Goal: Information Seeking & Learning: Learn about a topic

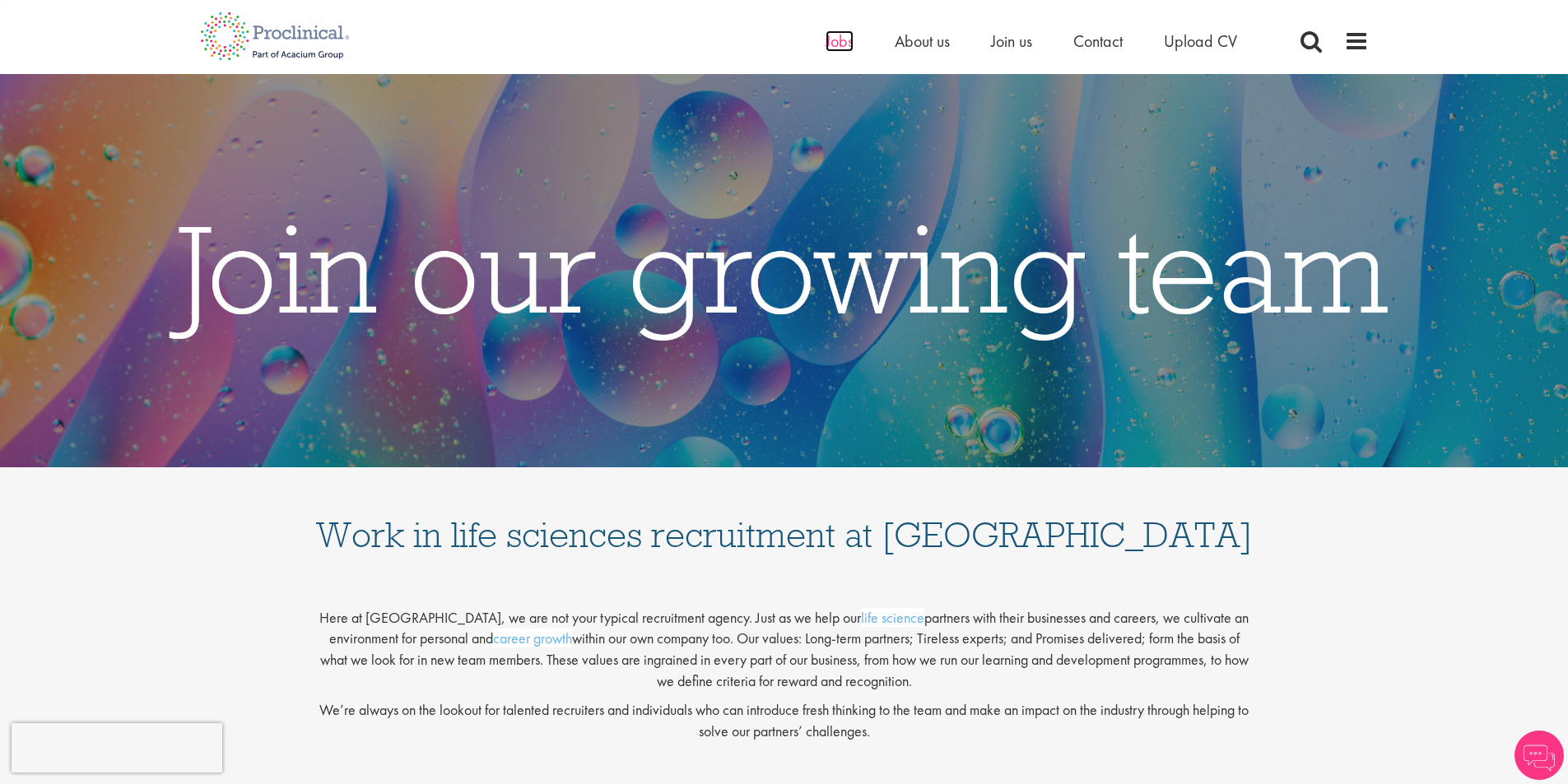
click at [843, 40] on span "Jobs" at bounding box center [839, 41] width 28 height 22
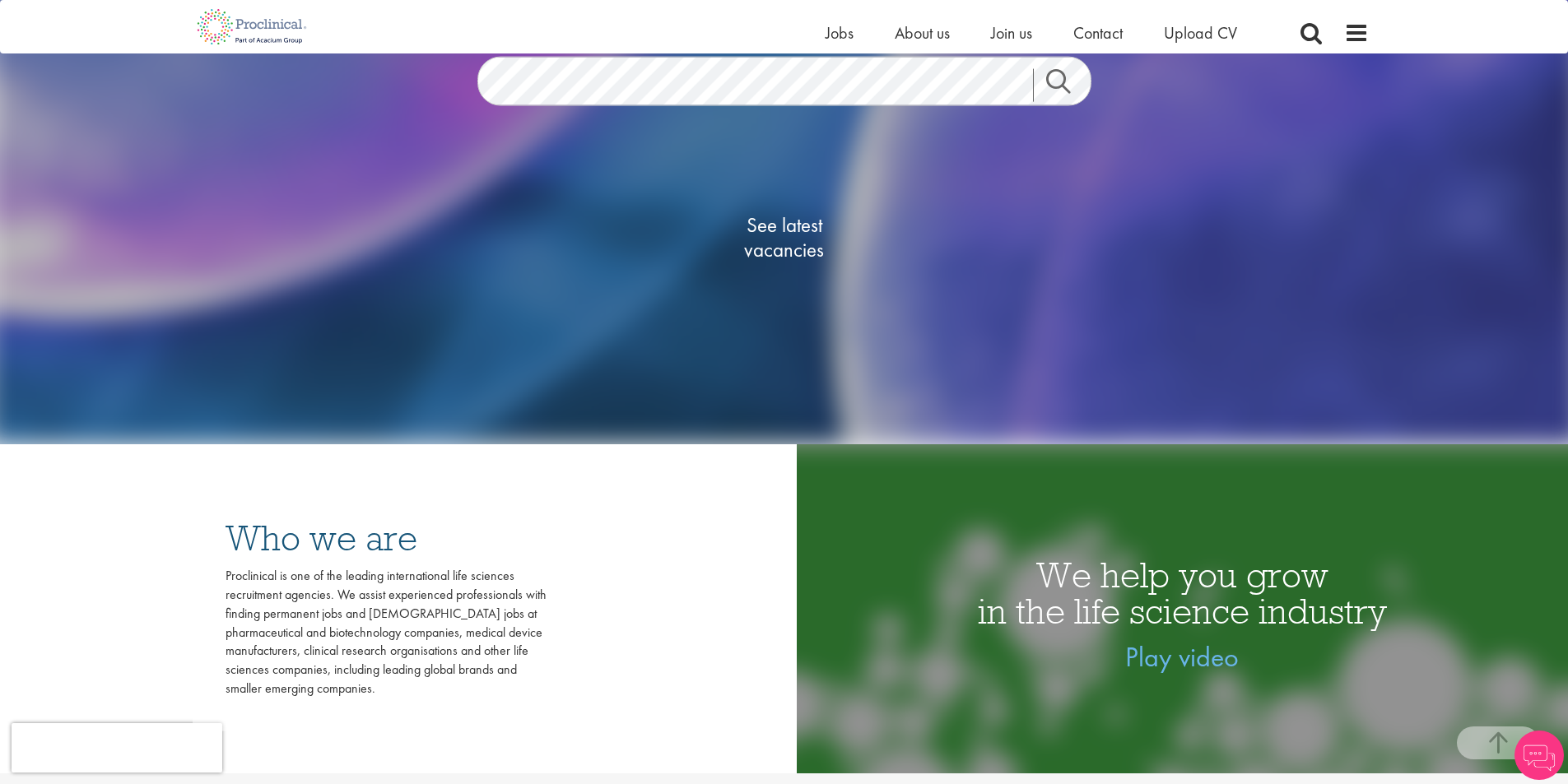
scroll to position [164, 0]
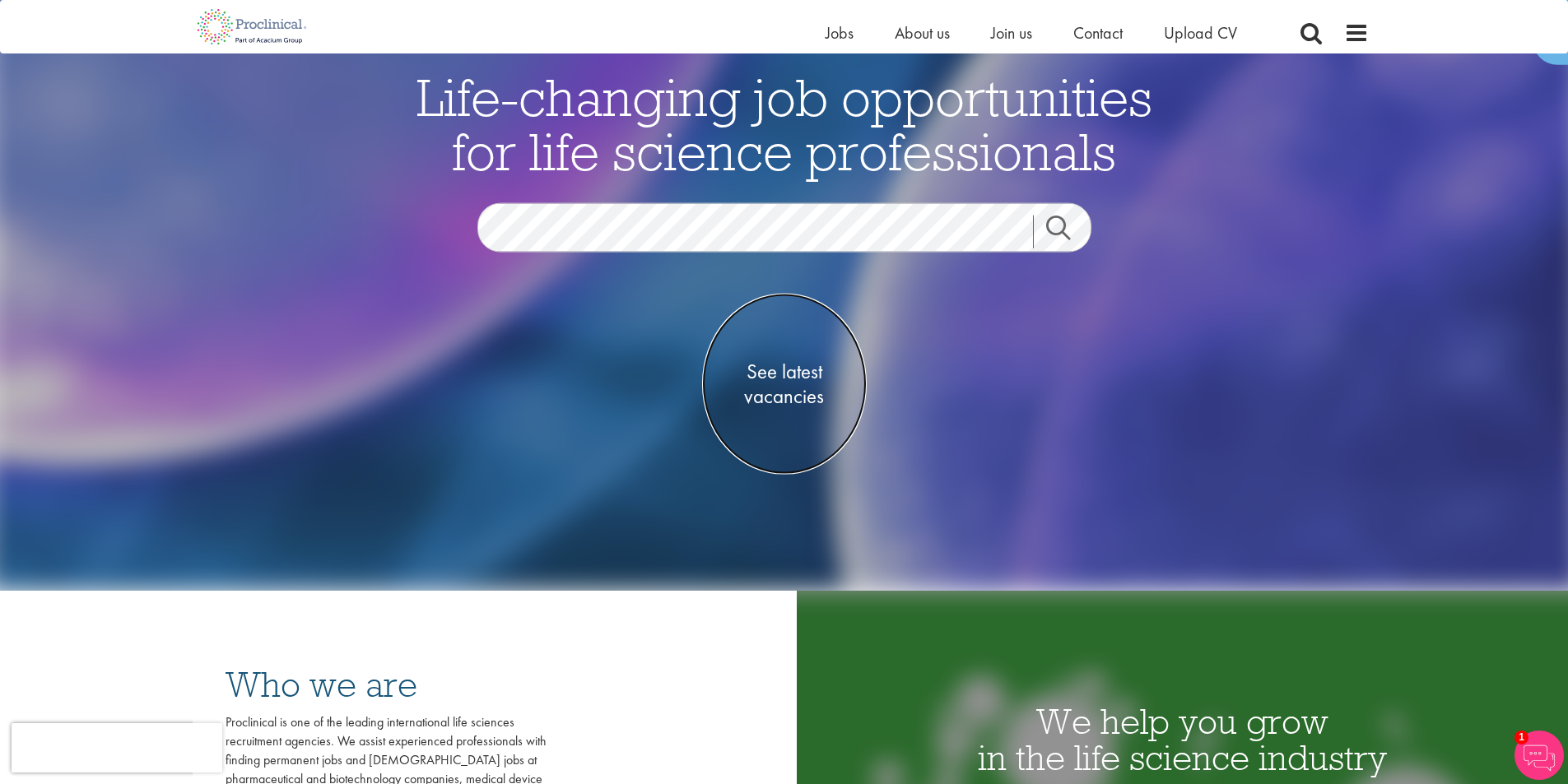
click at [791, 369] on span "See latest vacancies" at bounding box center [784, 384] width 165 height 49
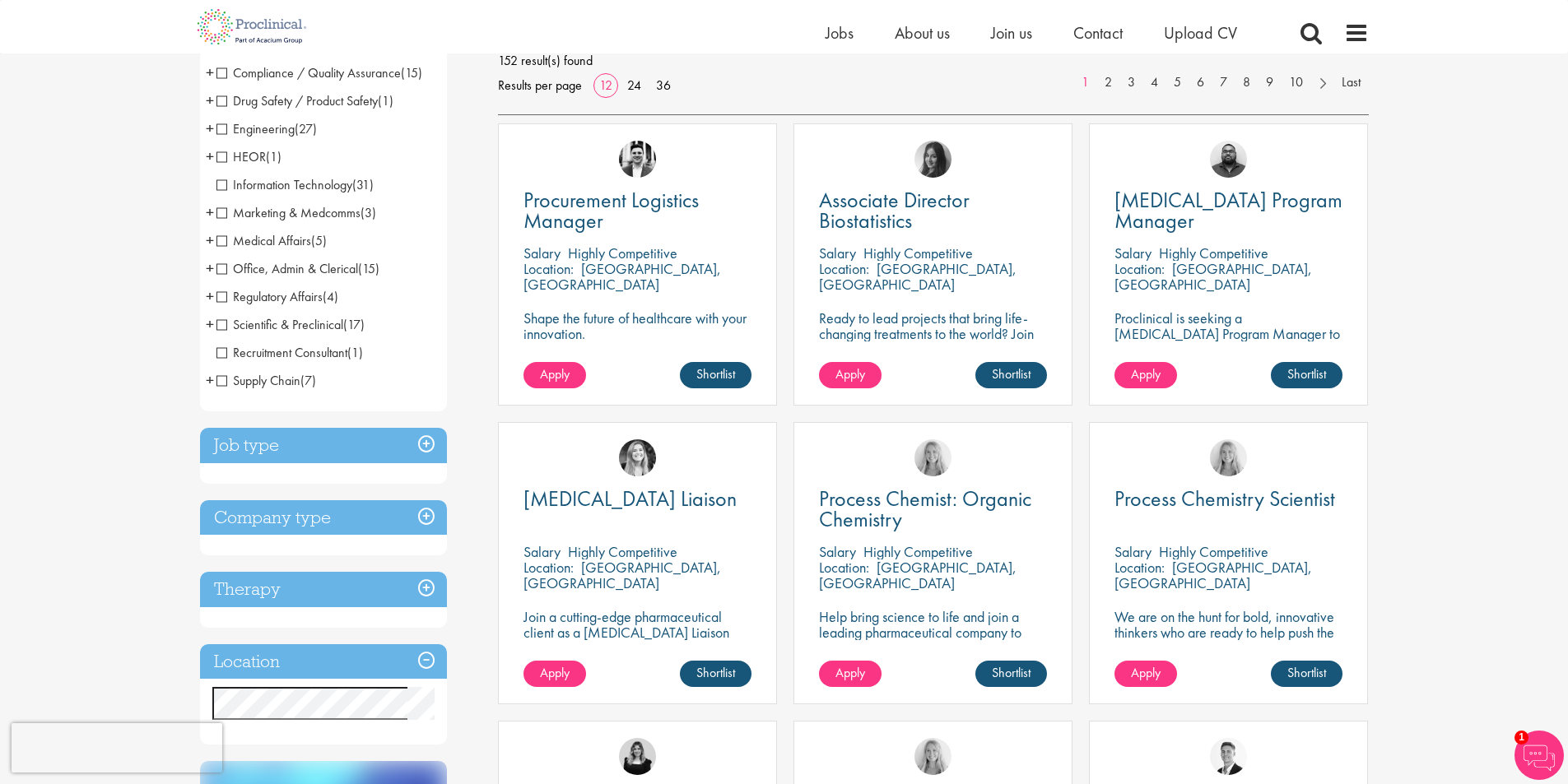
scroll to position [247, 0]
click at [637, 205] on span "Procurement Logistics Manager" at bounding box center [610, 210] width 175 height 48
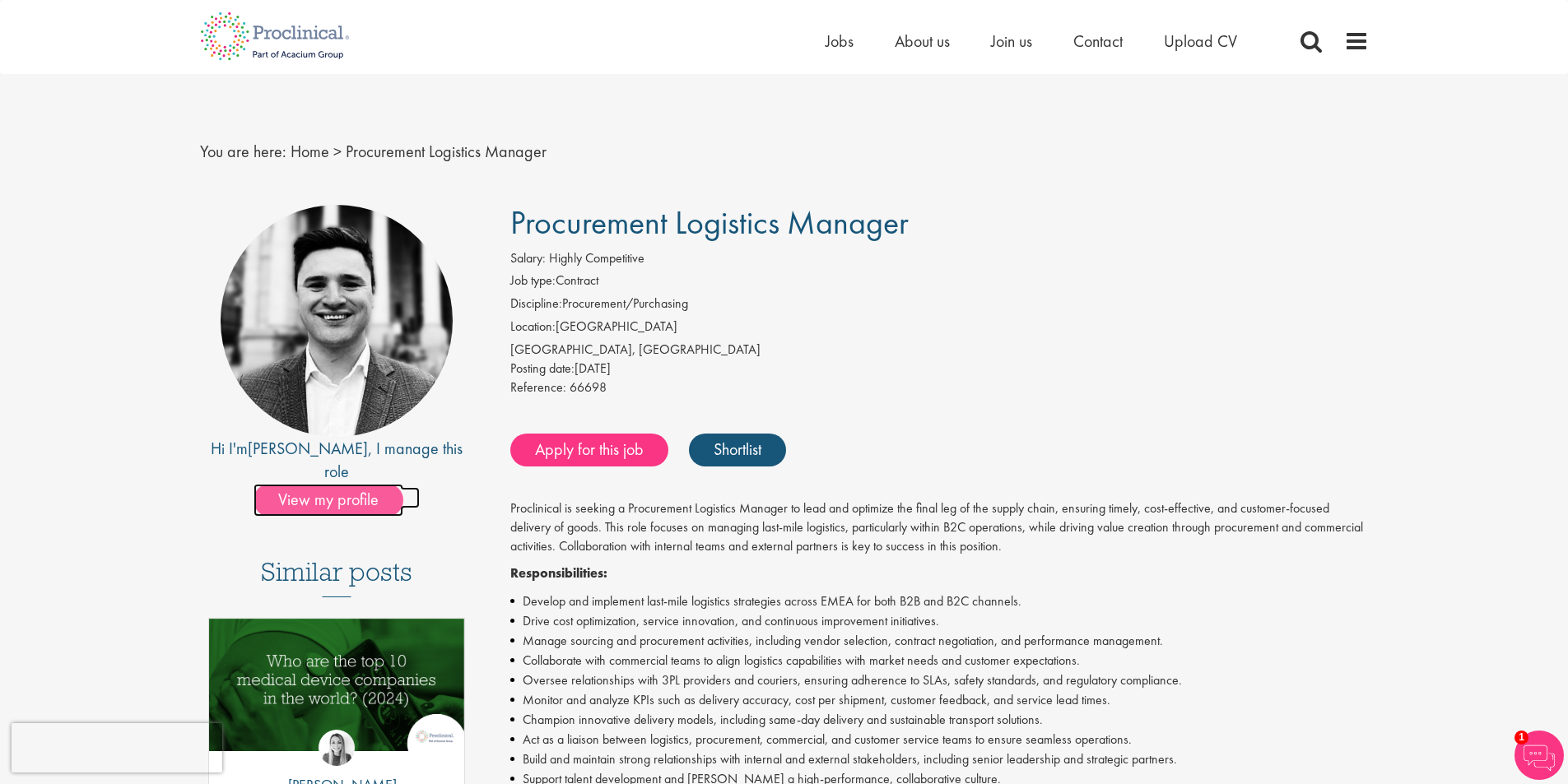
click at [321, 484] on span "View my profile" at bounding box center [329, 500] width 150 height 33
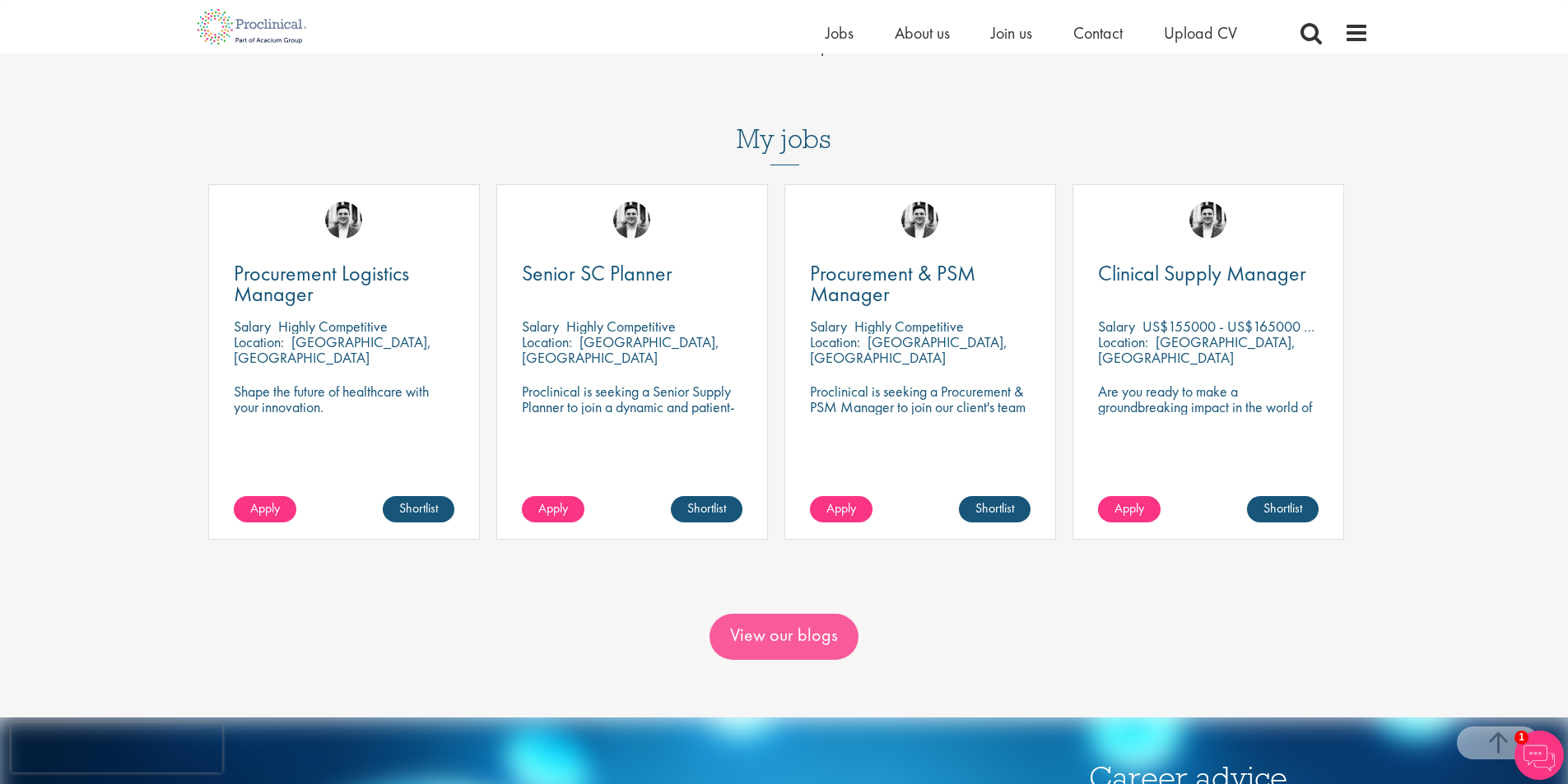
scroll to position [740, 0]
